Goal: Find specific page/section: Find specific page/section

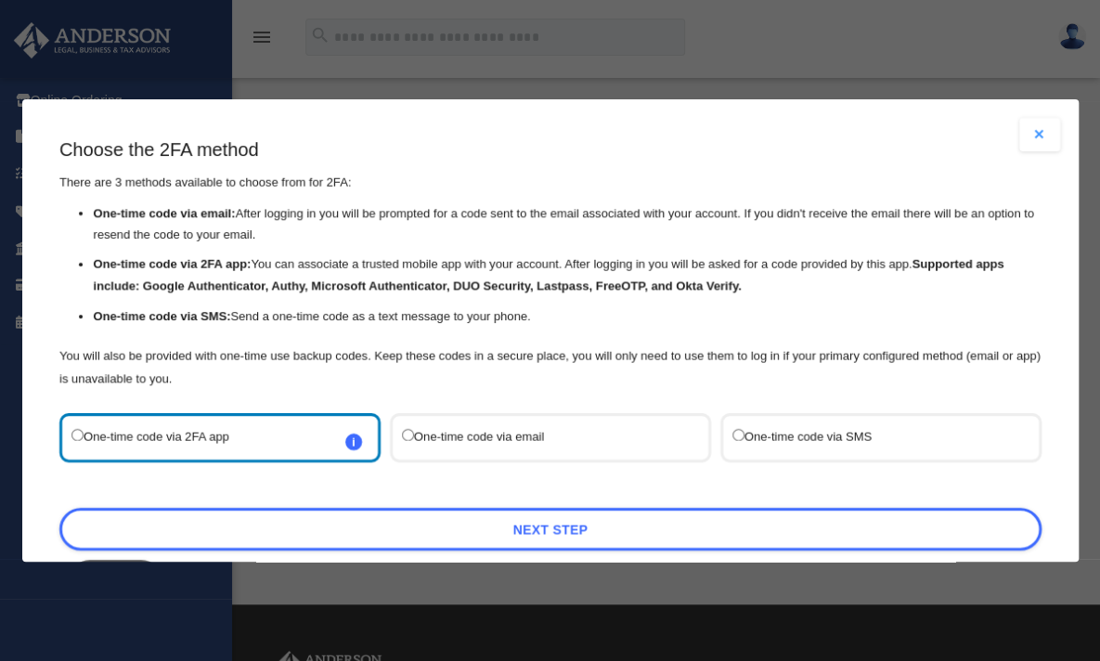
scroll to position [74, 0]
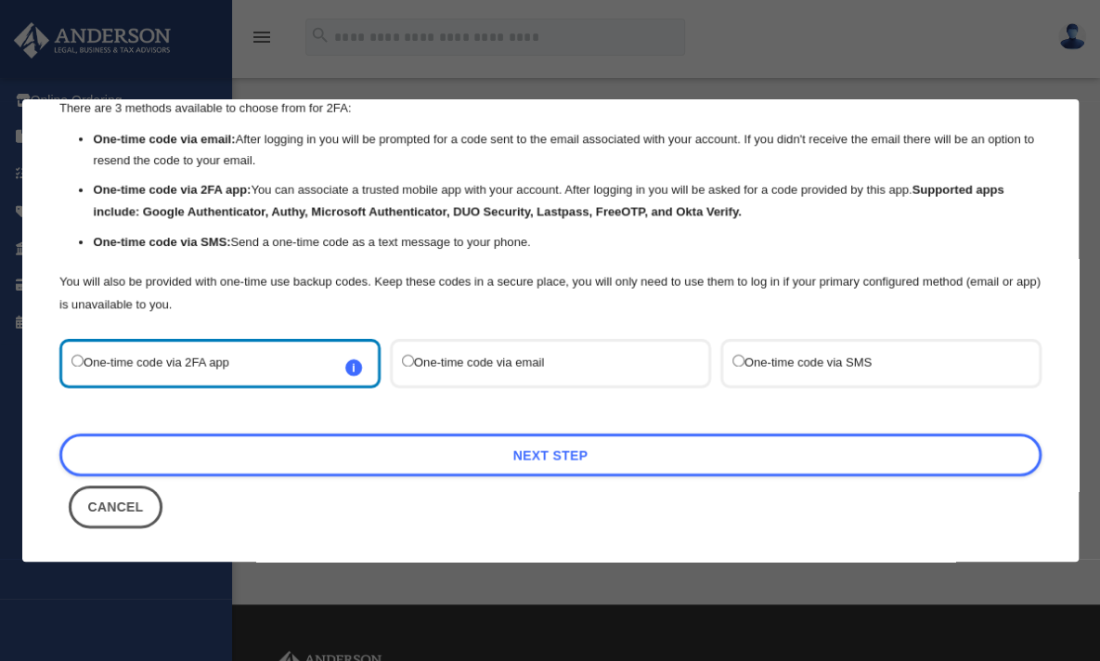
click at [93, 511] on button "Cancel" at bounding box center [116, 506] width 94 height 43
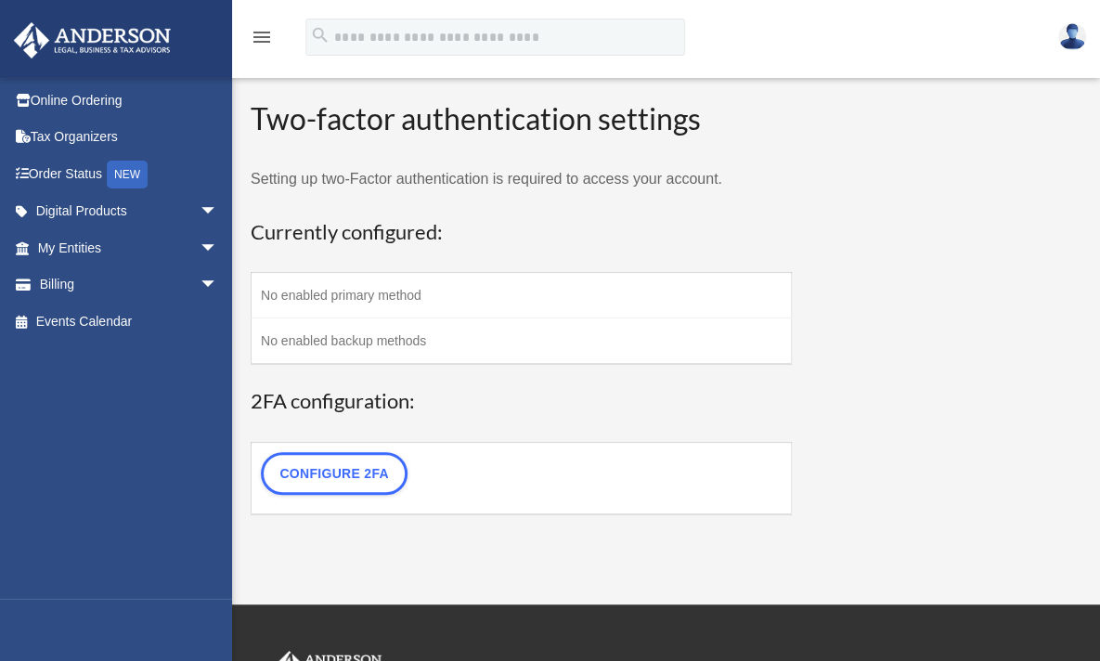
click at [80, 101] on link "Online Ordering" at bounding box center [129, 100] width 233 height 37
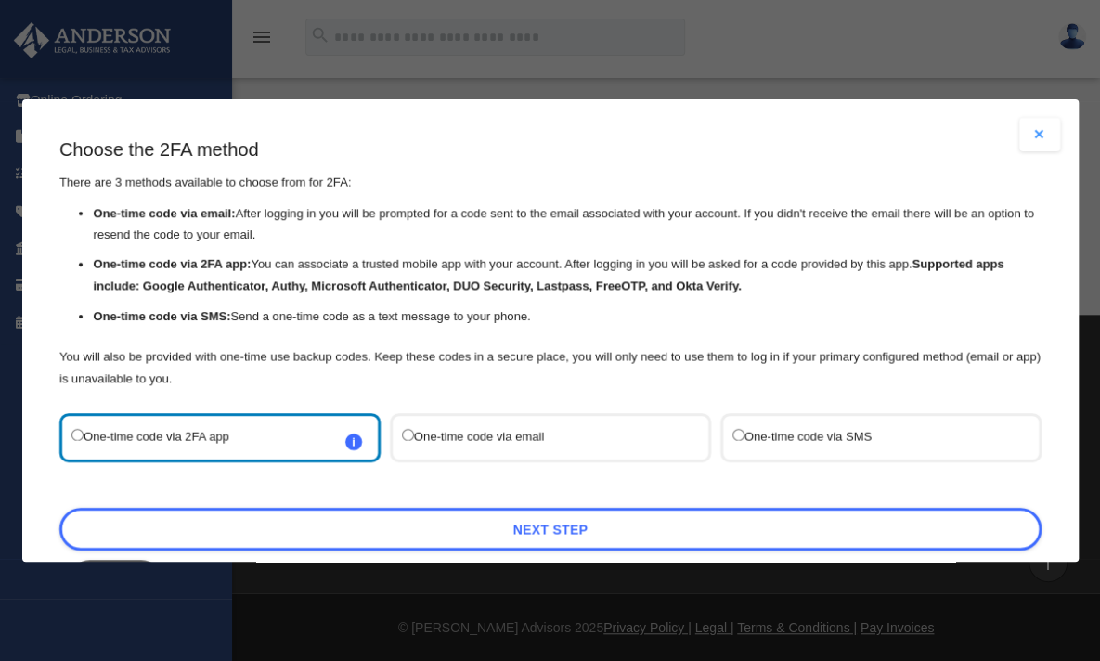
scroll to position [74, 0]
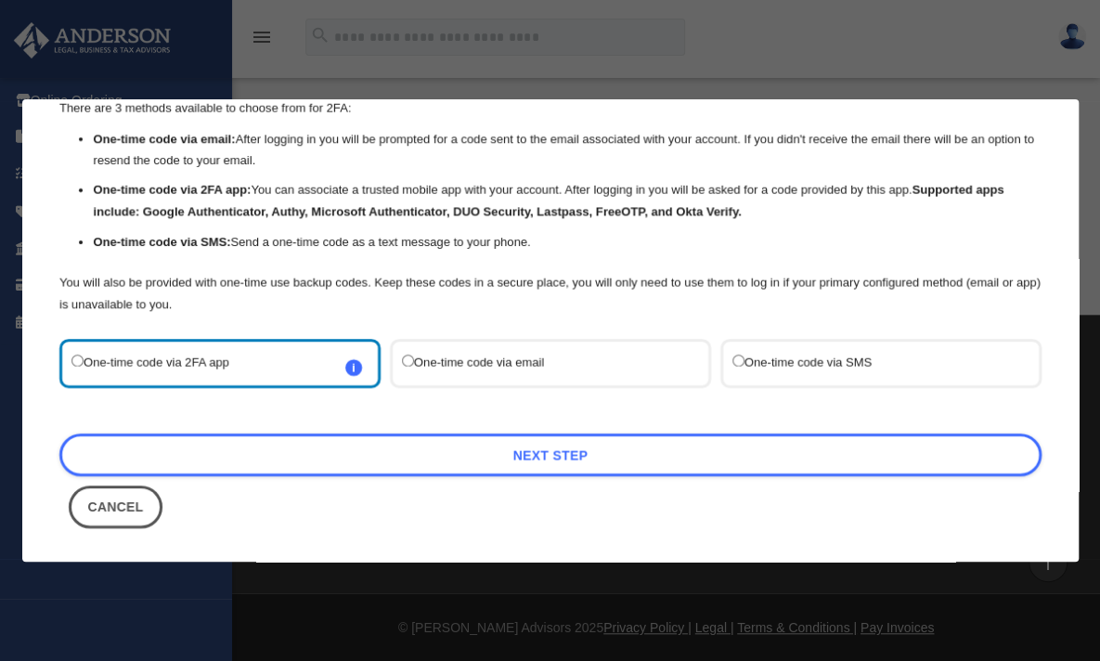
click at [119, 499] on button "Cancel" at bounding box center [116, 506] width 94 height 43
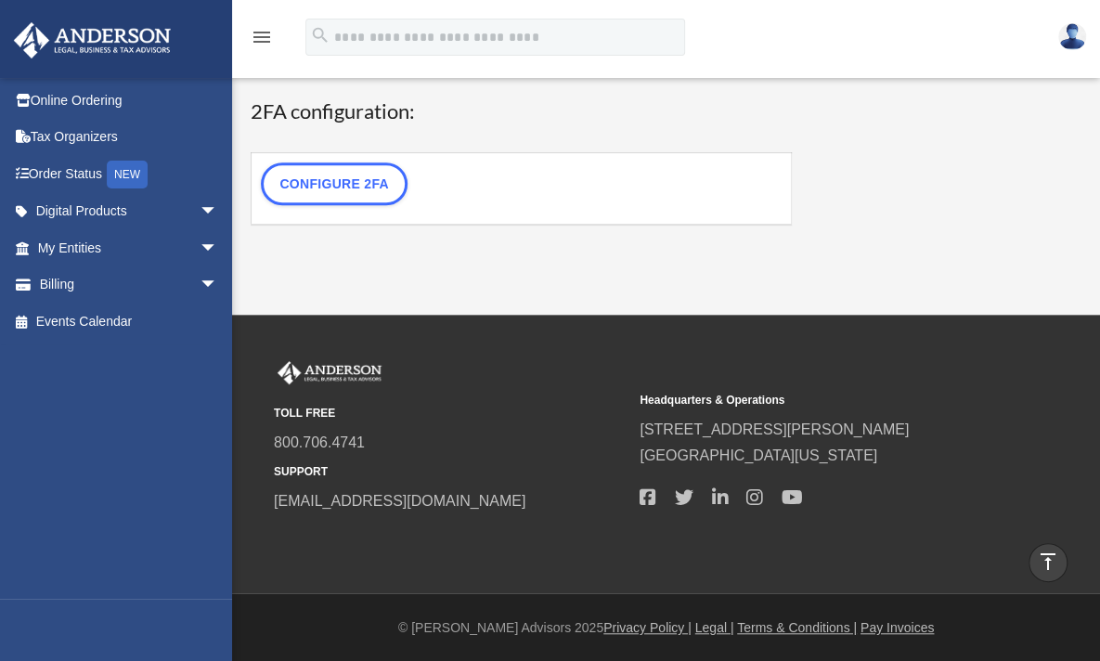
click at [1066, 38] on img at bounding box center [1072, 36] width 28 height 27
click at [57, 97] on link "Online Ordering" at bounding box center [129, 100] width 233 height 37
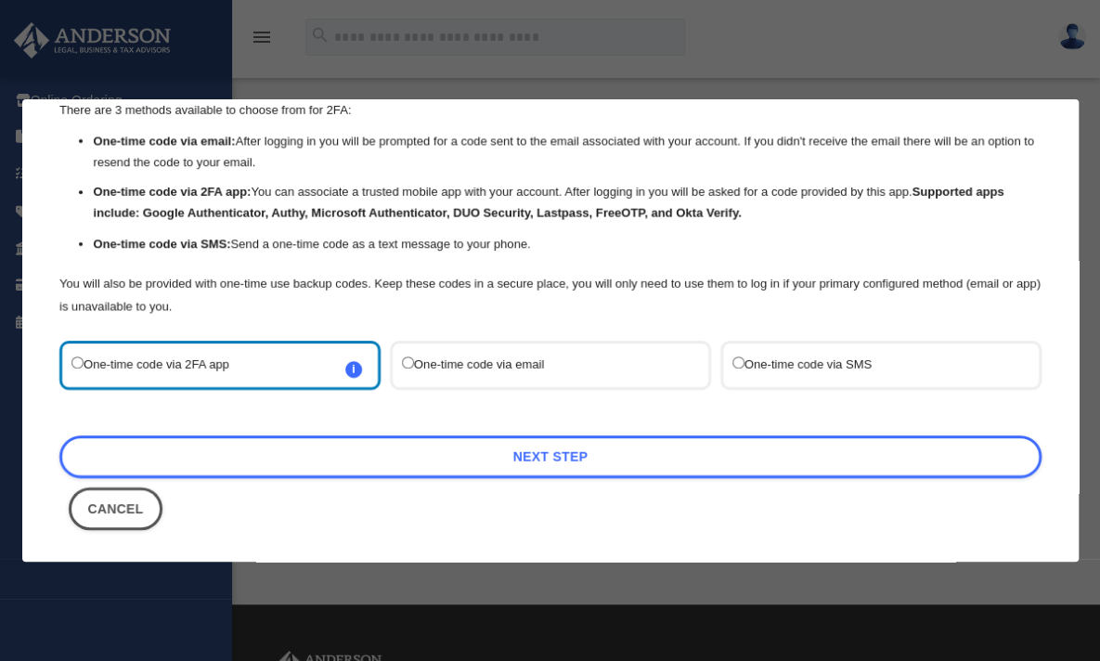
scroll to position [74, 0]
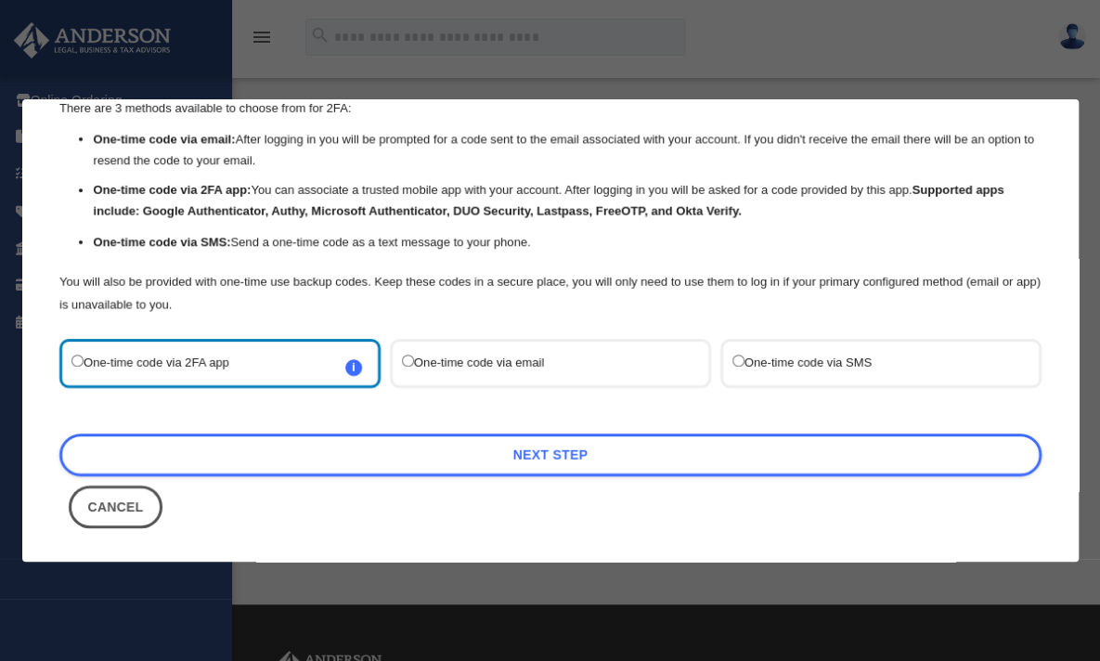
click at [105, 498] on button "Cancel" at bounding box center [116, 506] width 94 height 43
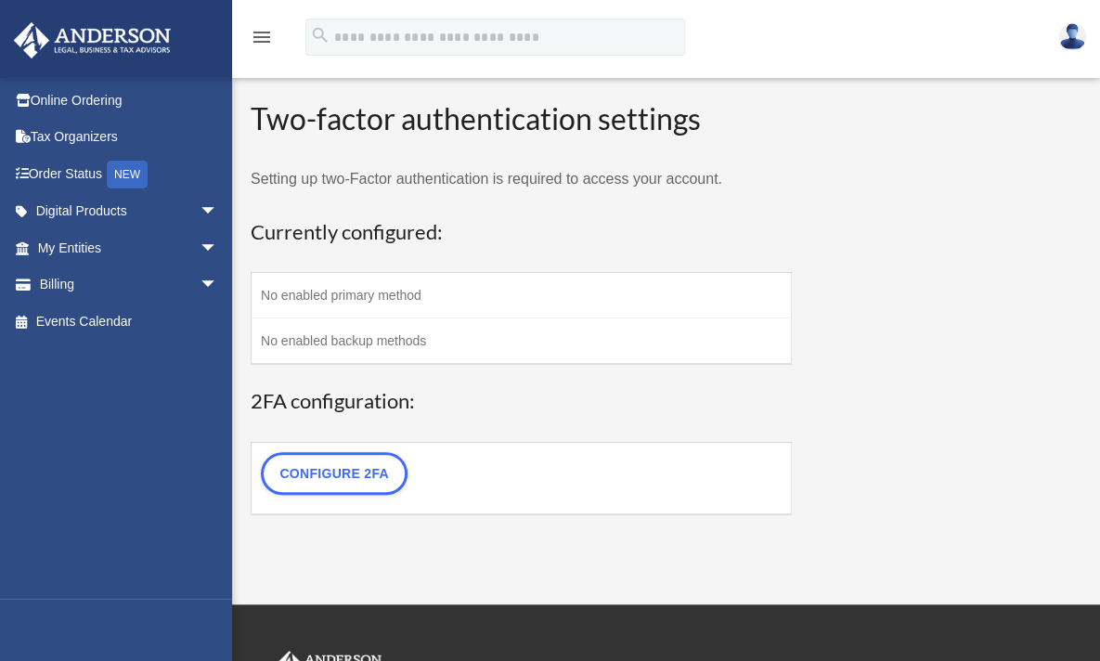
click at [200, 274] on span "arrow_drop_down" at bounding box center [218, 285] width 37 height 38
click at [137, 356] on link "Past Invoices" at bounding box center [136, 359] width 220 height 37
